Goal: Transaction & Acquisition: Purchase product/service

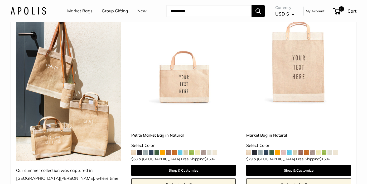
scroll to position [79, 0]
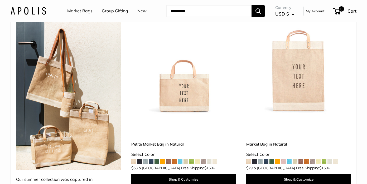
click at [0, 0] on img at bounding box center [0, 0] width 0 height 0
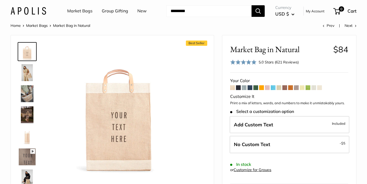
click at [27, 73] on img at bounding box center [27, 72] width 17 height 17
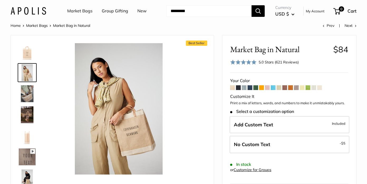
click at [27, 97] on img at bounding box center [27, 93] width 17 height 17
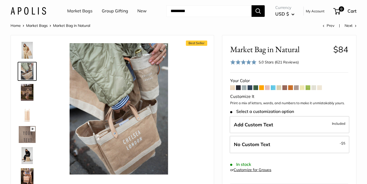
scroll to position [30, 0]
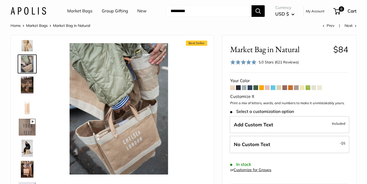
click at [27, 167] on img at bounding box center [27, 169] width 17 height 17
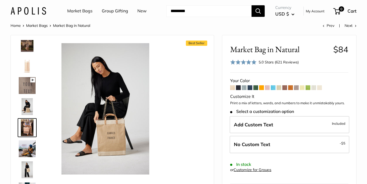
scroll to position [80, 0]
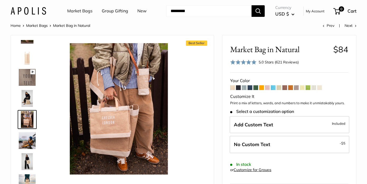
click at [233, 89] on span at bounding box center [232, 87] width 5 height 5
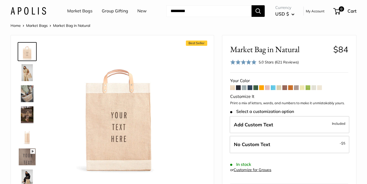
click at [314, 89] on span at bounding box center [313, 87] width 5 height 5
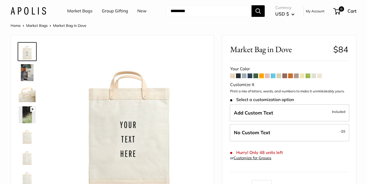
click at [321, 77] on span at bounding box center [319, 76] width 5 height 5
